Goal: Transaction & Acquisition: Purchase product/service

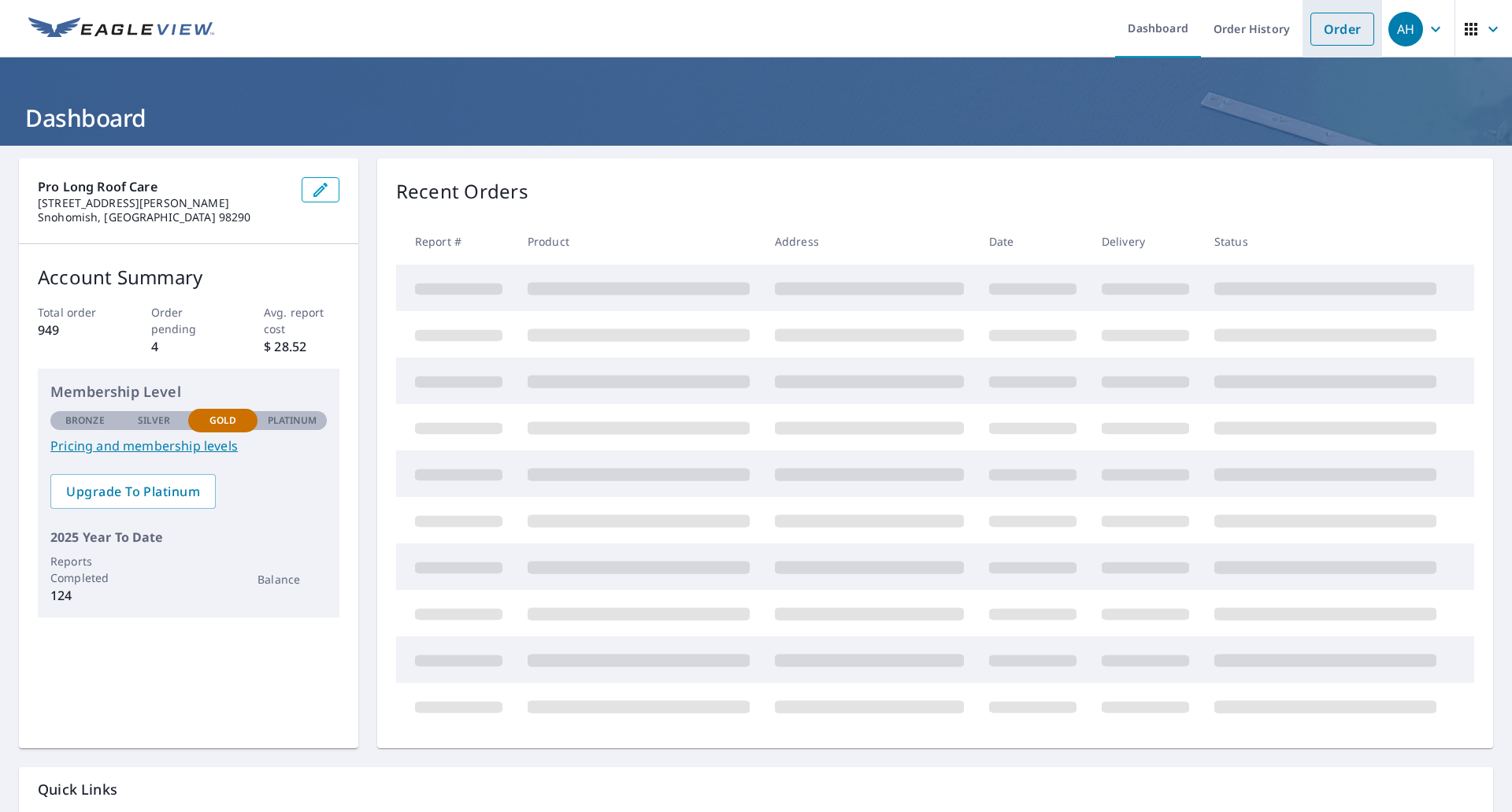
click at [1329, 29] on link "Order" at bounding box center [1342, 29] width 64 height 34
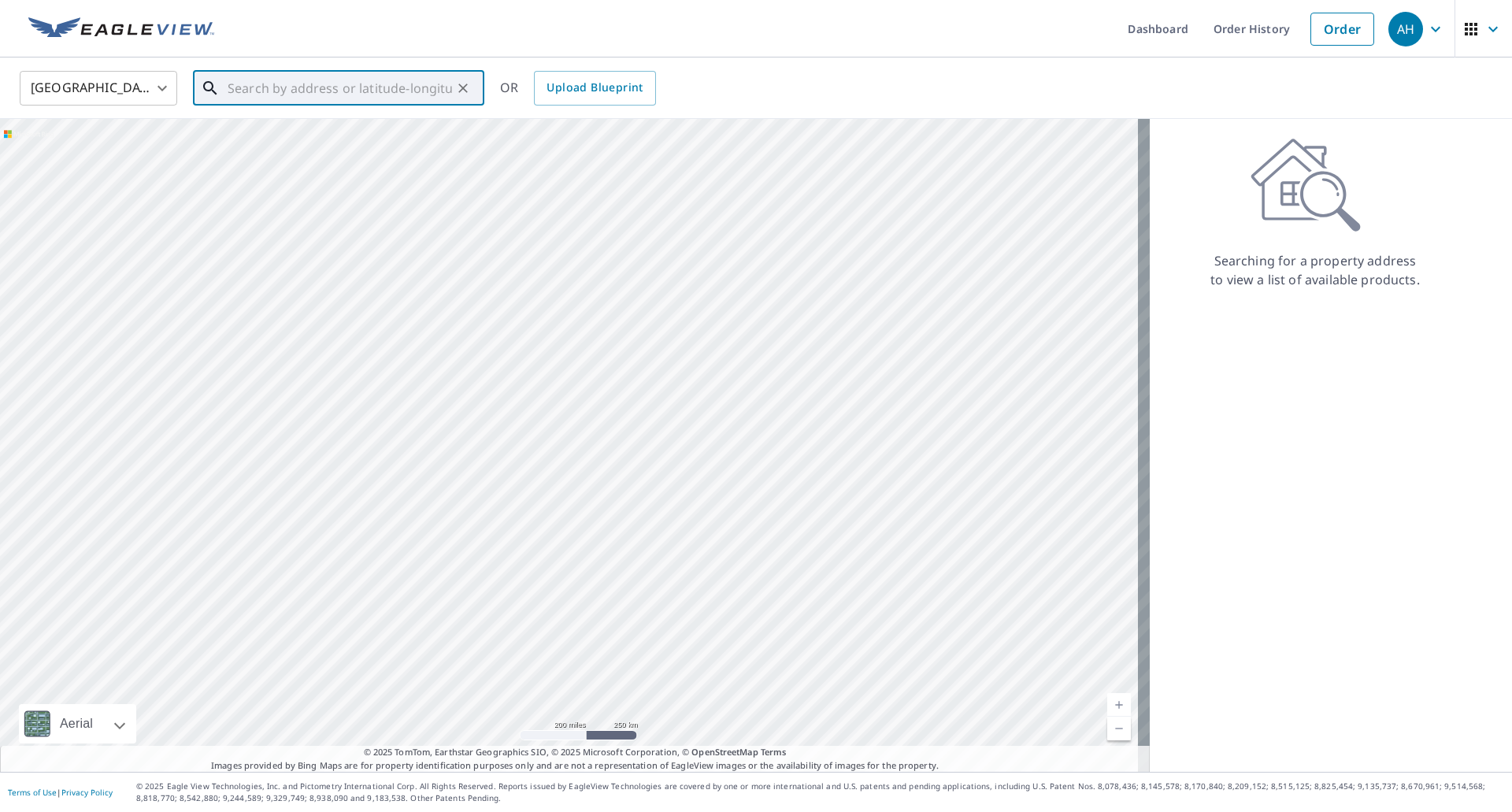
click at [327, 83] on input "text" at bounding box center [340, 88] width 224 height 44
paste input "[STREET_ADDRESS]"
drag, startPoint x: 296, startPoint y: 128, endPoint x: 445, endPoint y: 200, distance: 165.5
click at [295, 129] on span "[STREET_ADDRESS]" at bounding box center [348, 134] width 247 height 19
type input "[STREET_ADDRESS]"
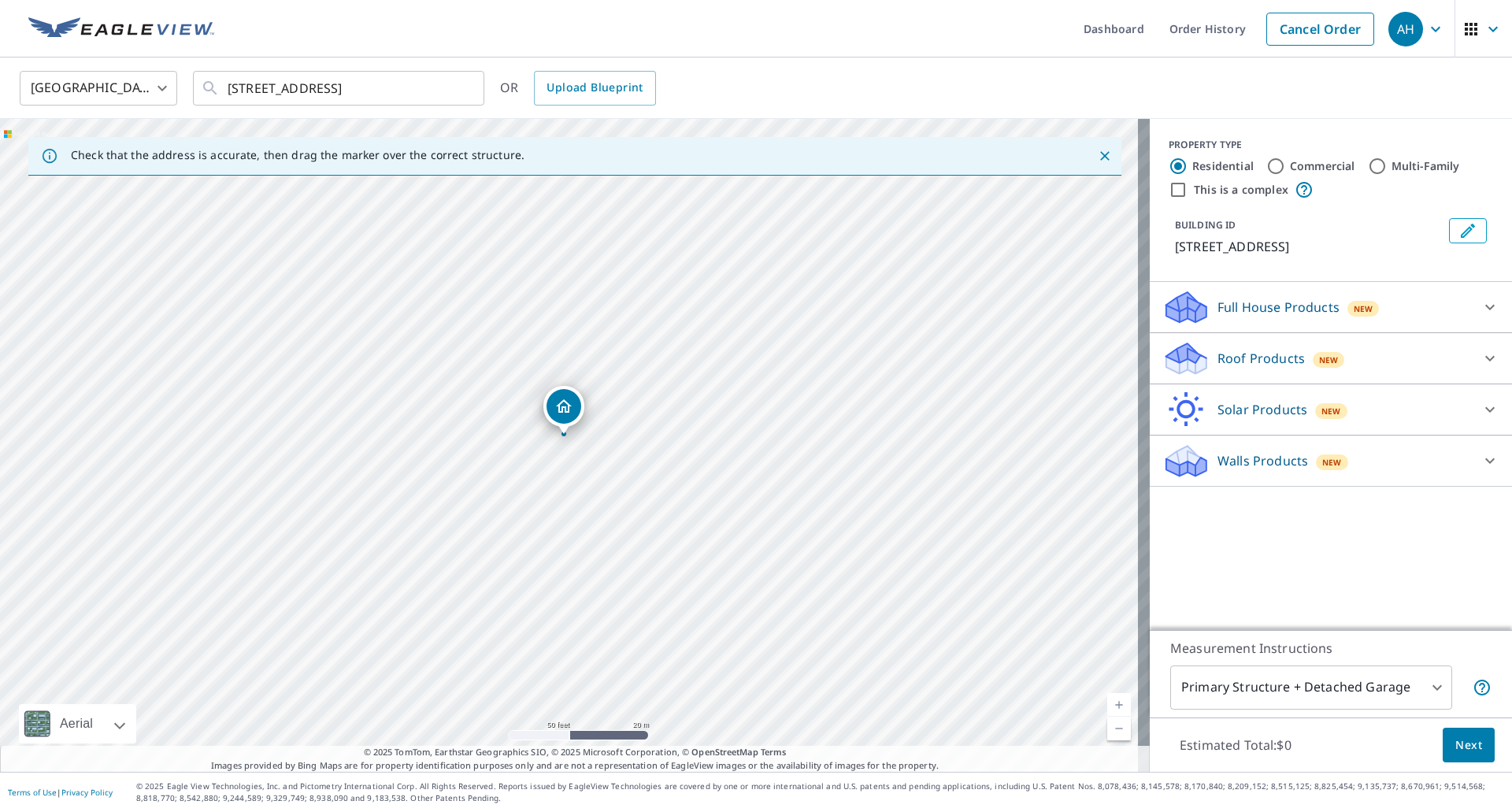
drag, startPoint x: 626, startPoint y: 414, endPoint x: 560, endPoint y: 409, distance: 66.2
click at [1233, 365] on p "Roof Products" at bounding box center [1261, 359] width 87 height 19
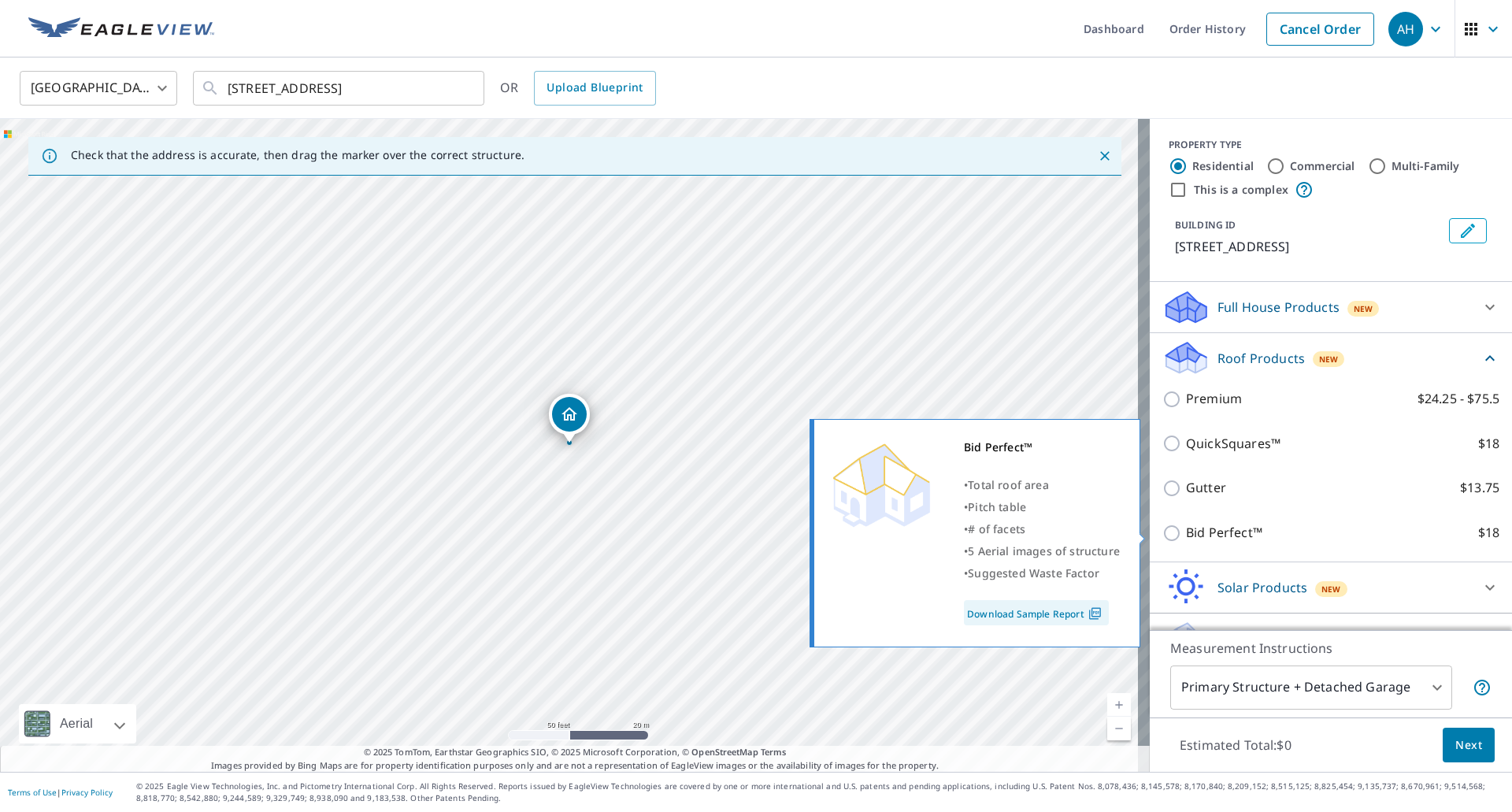
click at [1162, 533] on input "Bid Perfect™ $18" at bounding box center [1174, 534] width 24 height 19
checkbox input "true"
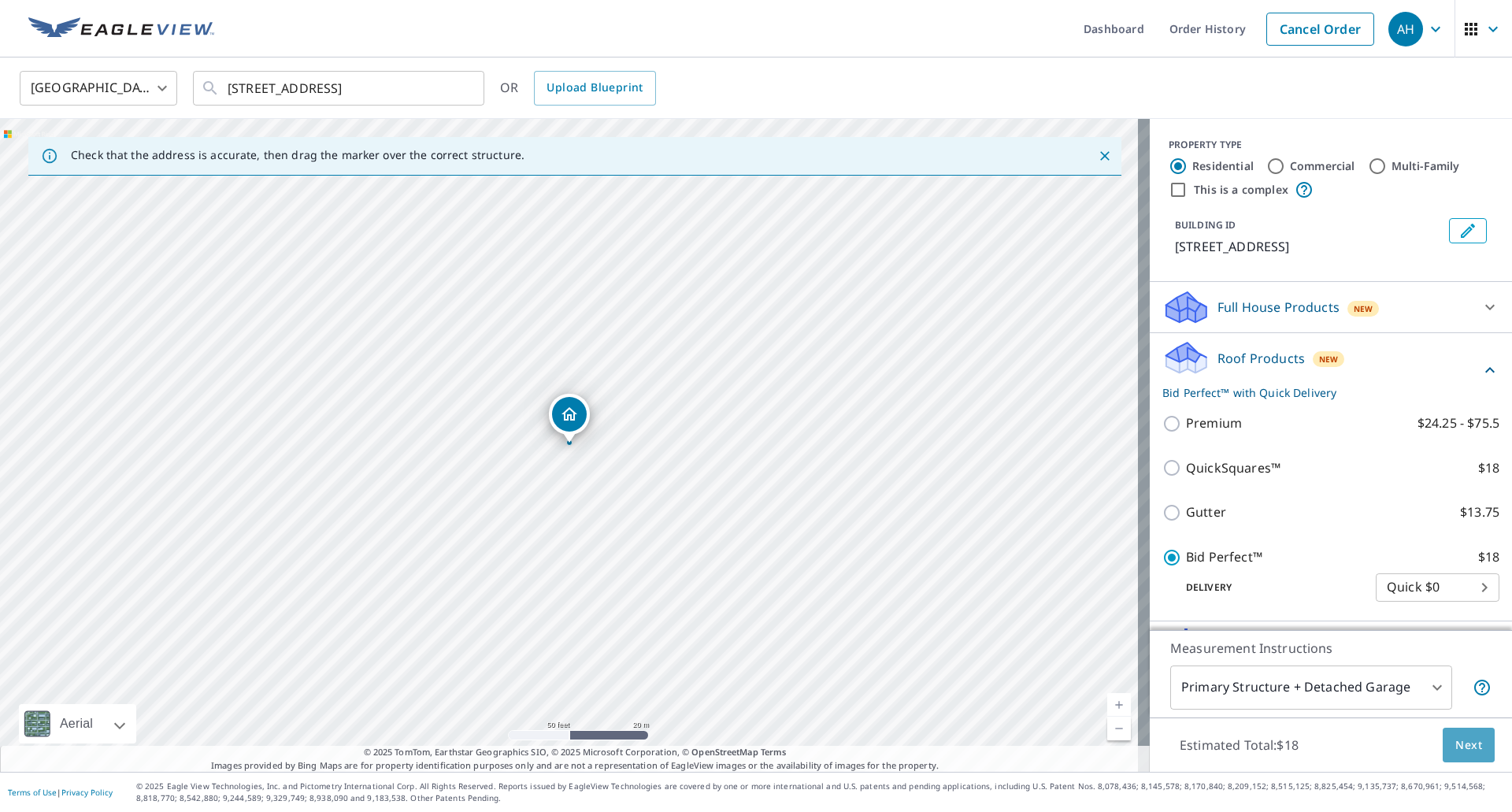
click at [1458, 747] on span "Next" at bounding box center [1469, 746] width 27 height 20
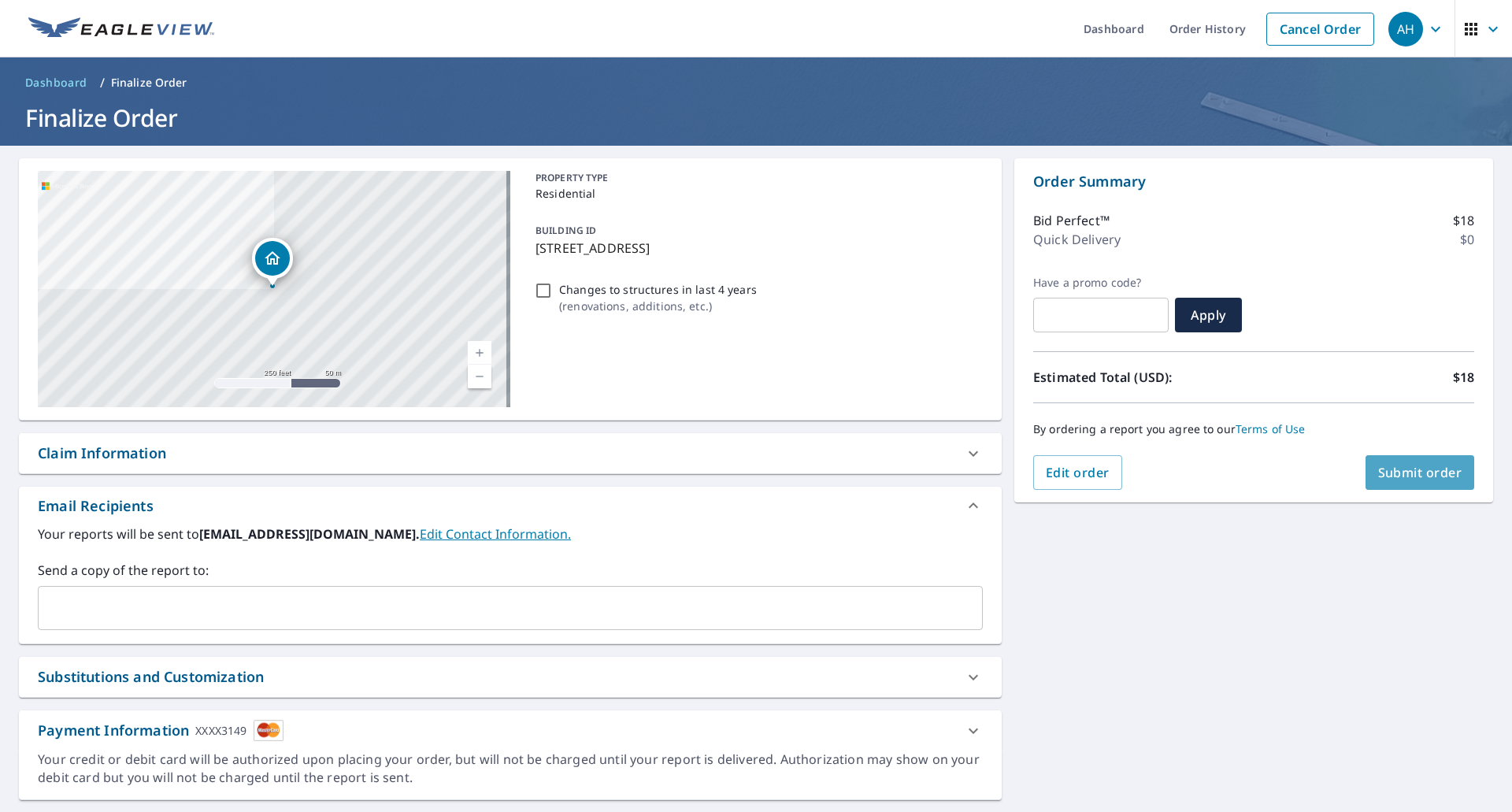
click at [1406, 476] on span "Submit order" at bounding box center [1420, 473] width 84 height 17
